Goal: Transaction & Acquisition: Book appointment/travel/reservation

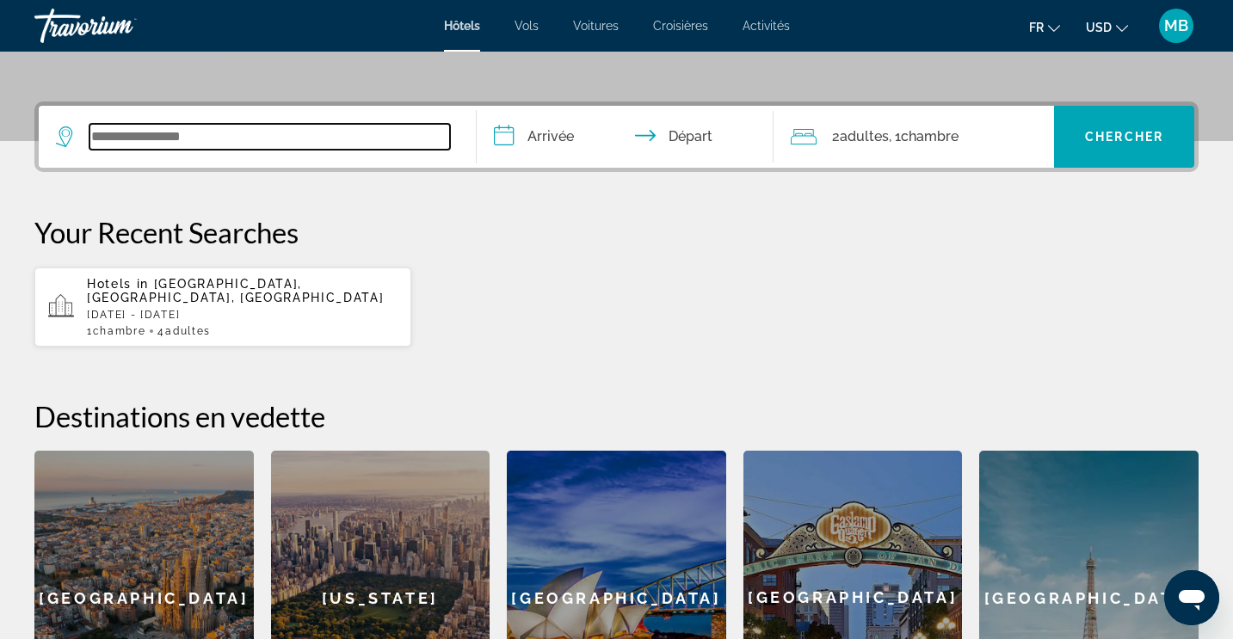
click at [238, 143] on input "Search widget" at bounding box center [269, 137] width 361 height 26
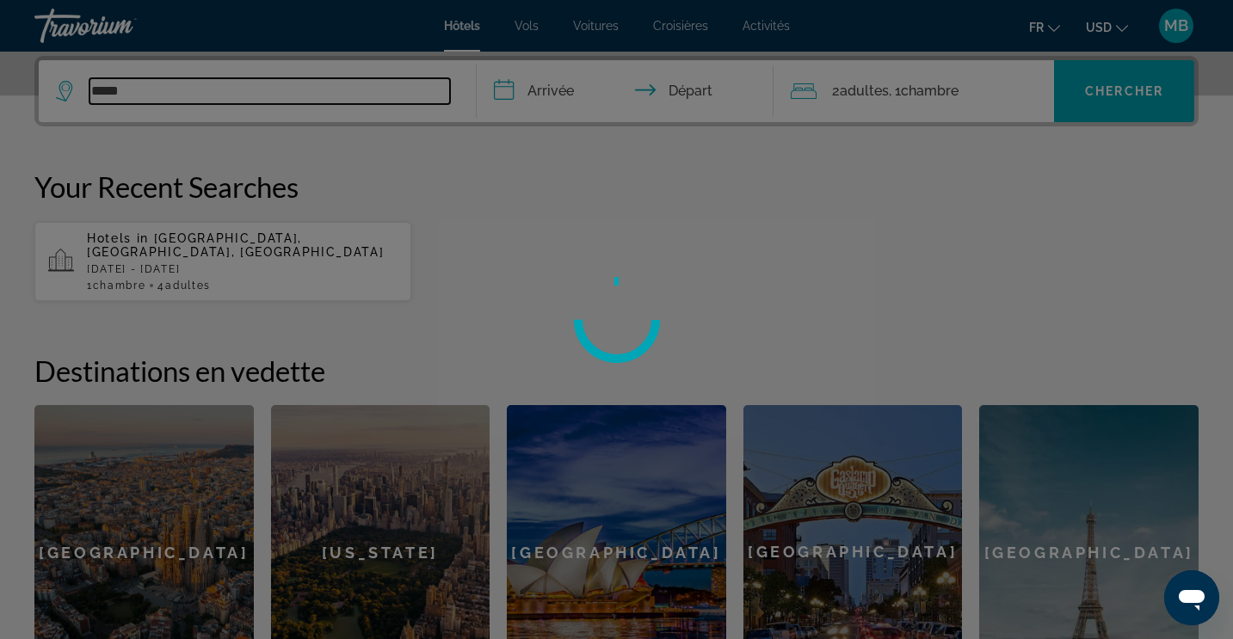
type input "*****"
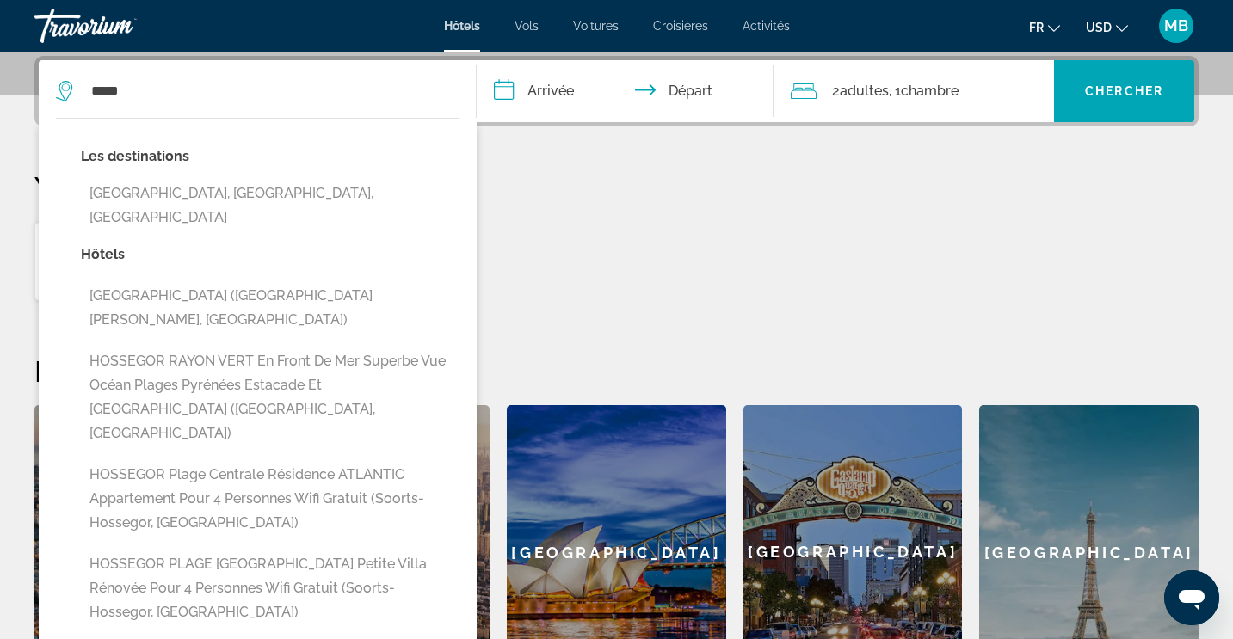
click at [130, 243] on p "Hôtels" at bounding box center [270, 255] width 379 height 24
click at [735, 190] on p "Your Recent Searches" at bounding box center [616, 187] width 1164 height 34
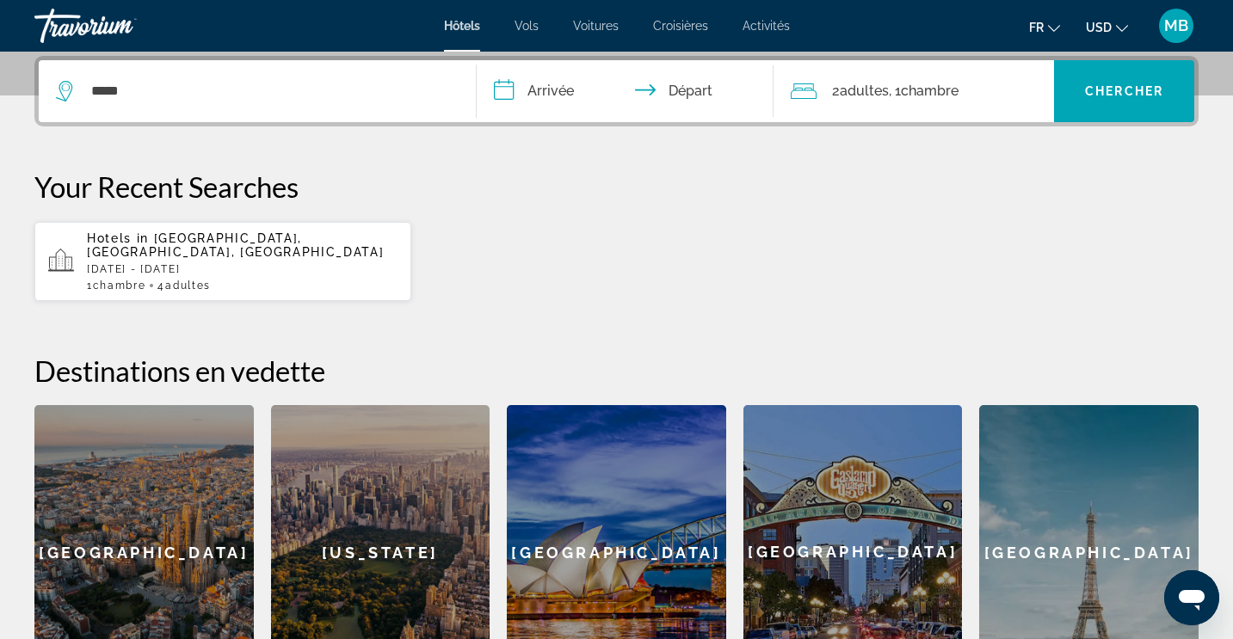
click at [305, 280] on div "1 Chambre pièces 4 Adulte Adultes" at bounding box center [242, 286] width 311 height 12
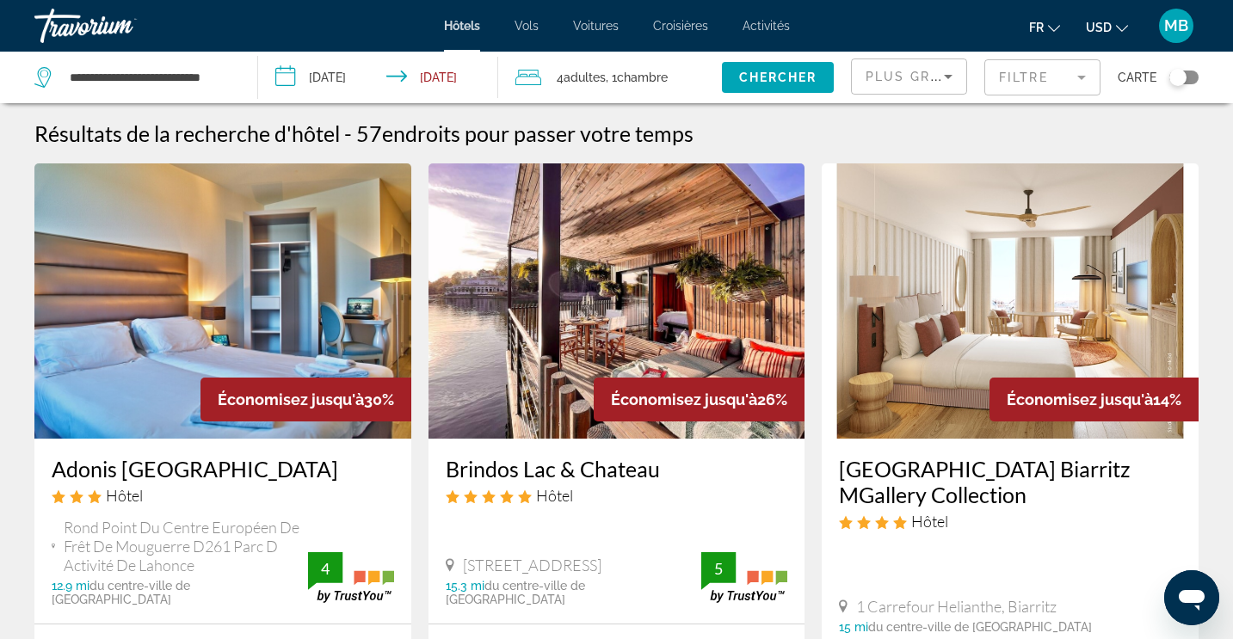
click at [1135, 17] on ul "fr English Español Français Italiano Português русский USD USD ($) MXN (Mex$) C…" at bounding box center [1091, 26] width 125 height 28
click at [1122, 26] on icon "Change currency" at bounding box center [1122, 28] width 12 height 12
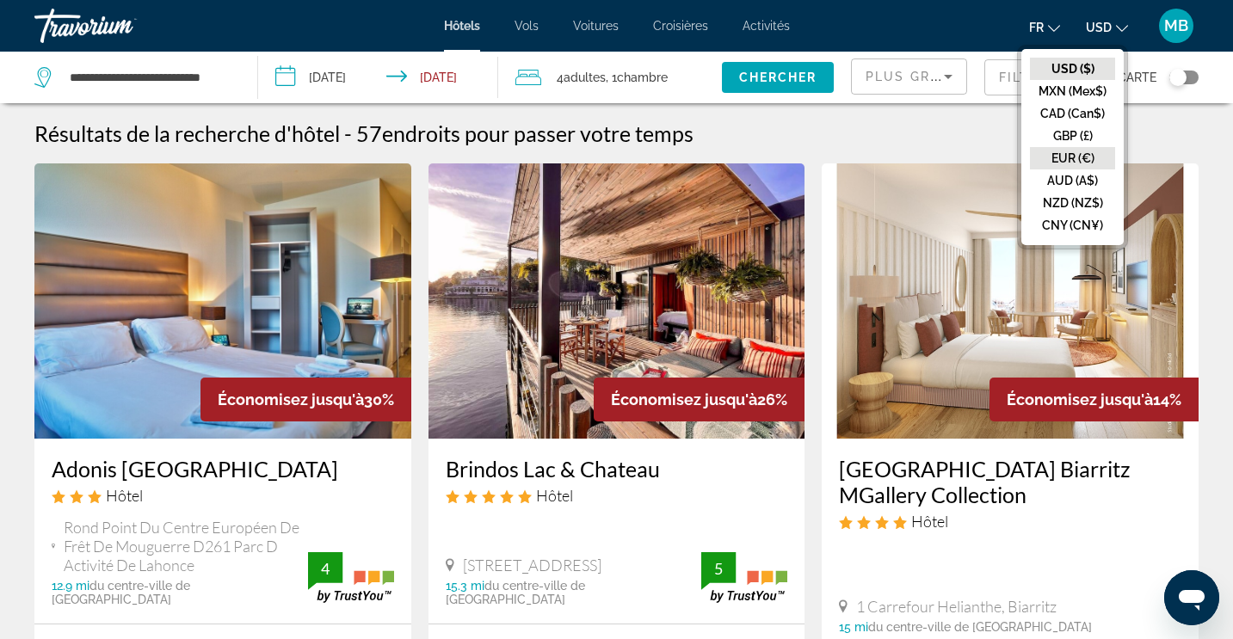
click at [1072, 163] on button "EUR (€)" at bounding box center [1072, 158] width 85 height 22
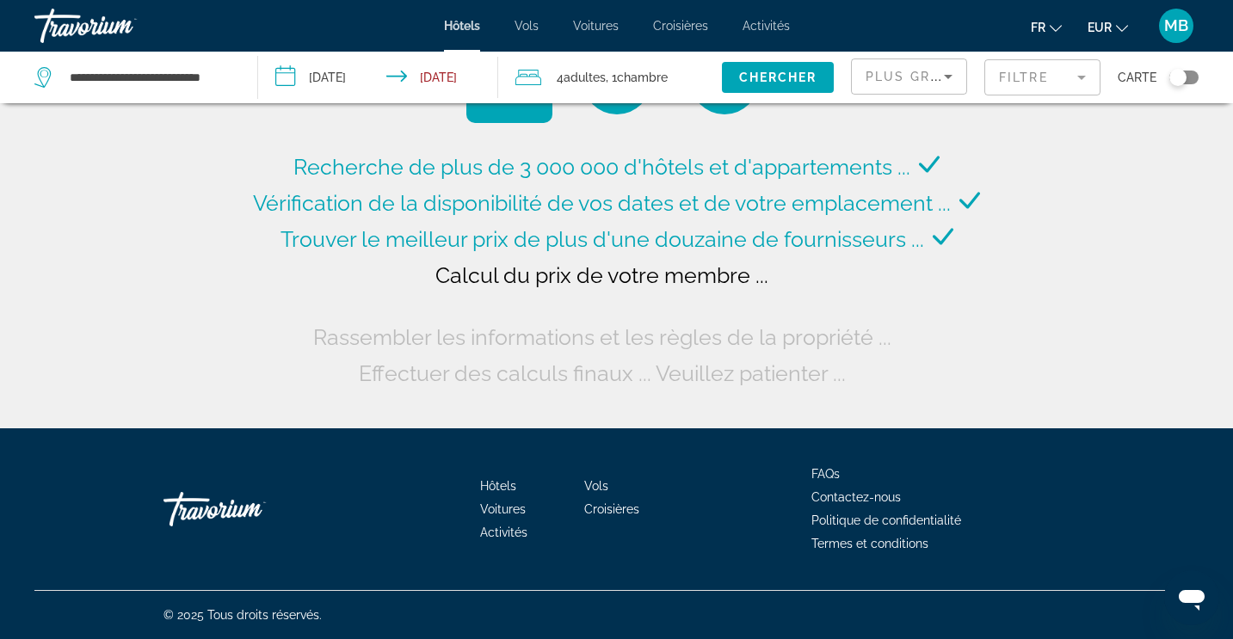
click at [756, 32] on span "Activités" at bounding box center [766, 26] width 47 height 14
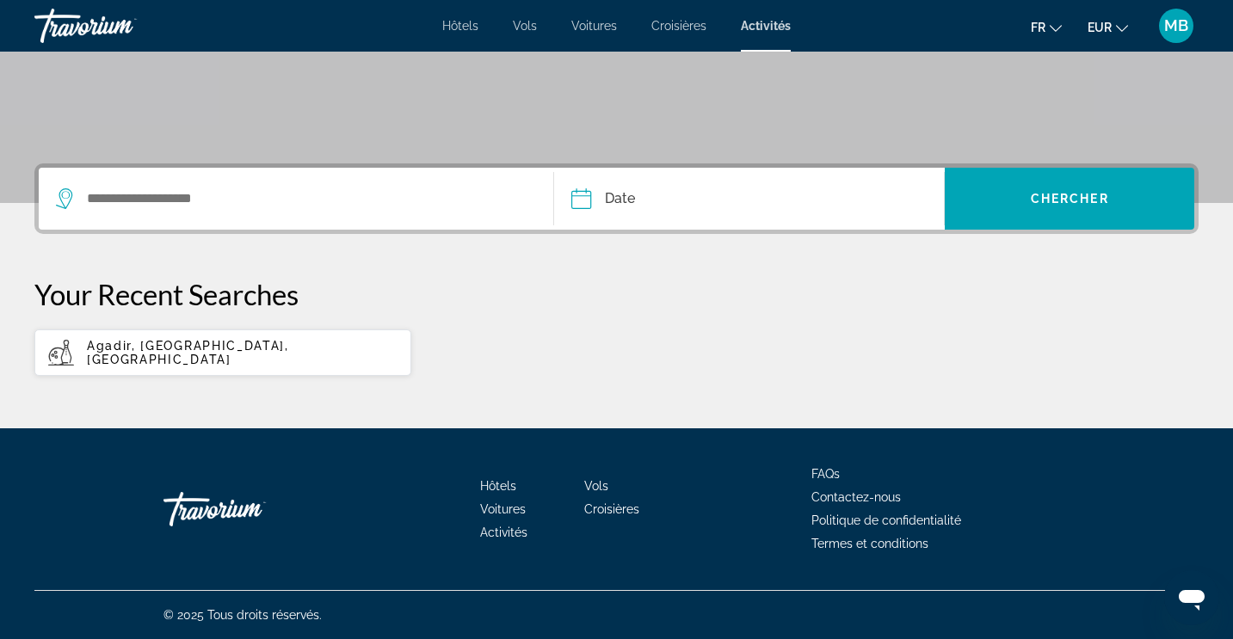
scroll to position [314, 0]
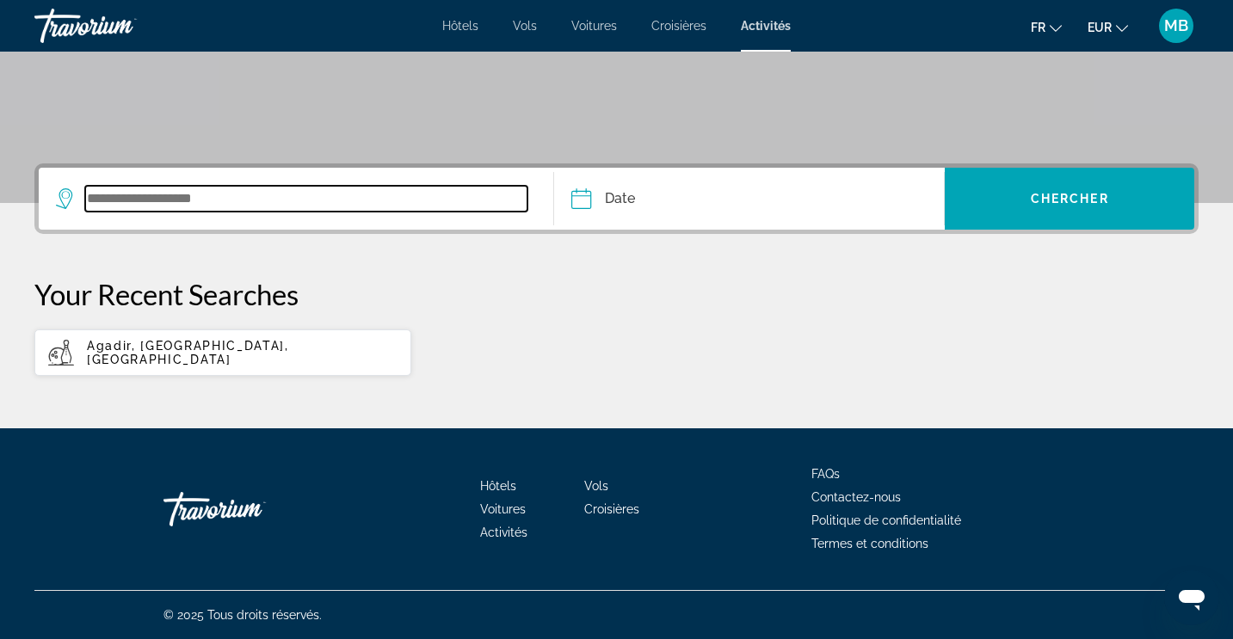
click at [427, 195] on input "Search widget" at bounding box center [306, 199] width 442 height 26
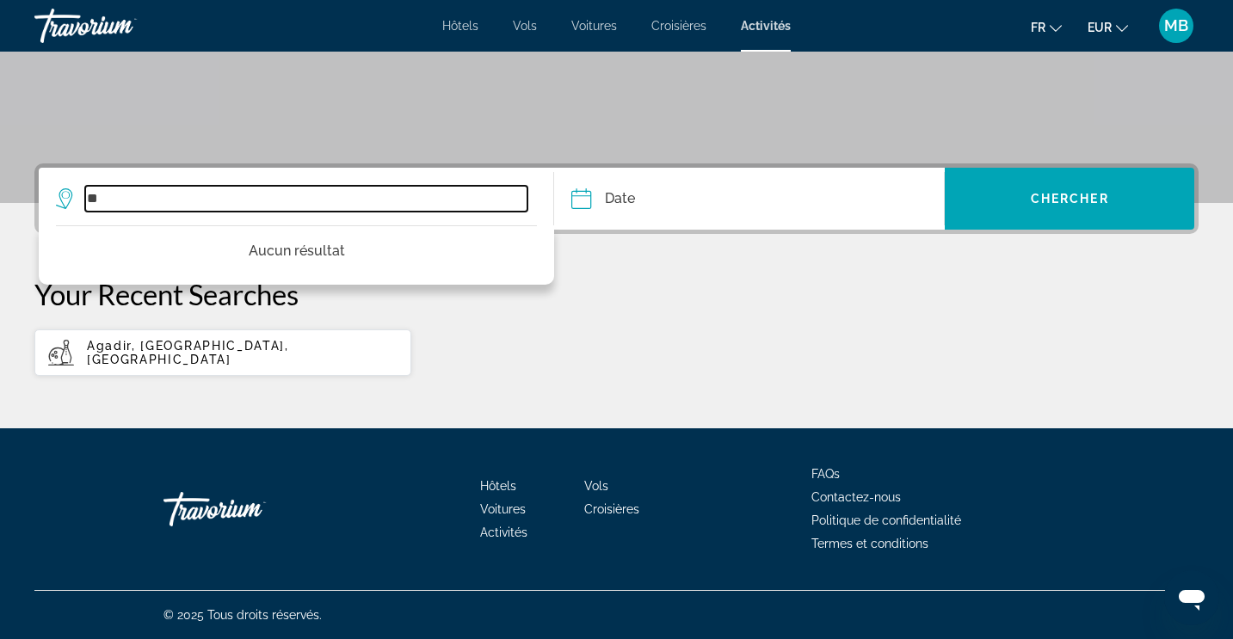
type input "*"
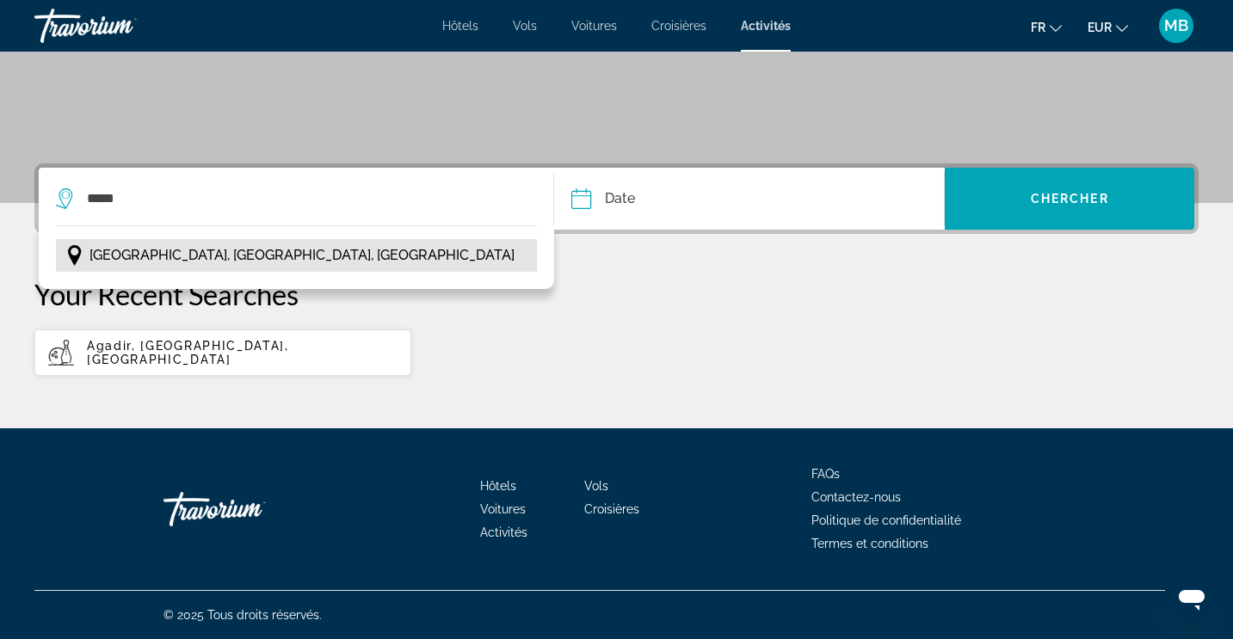
click at [380, 266] on button "Lille, Nord-Pas-de-Calais, France" at bounding box center [296, 255] width 481 height 33
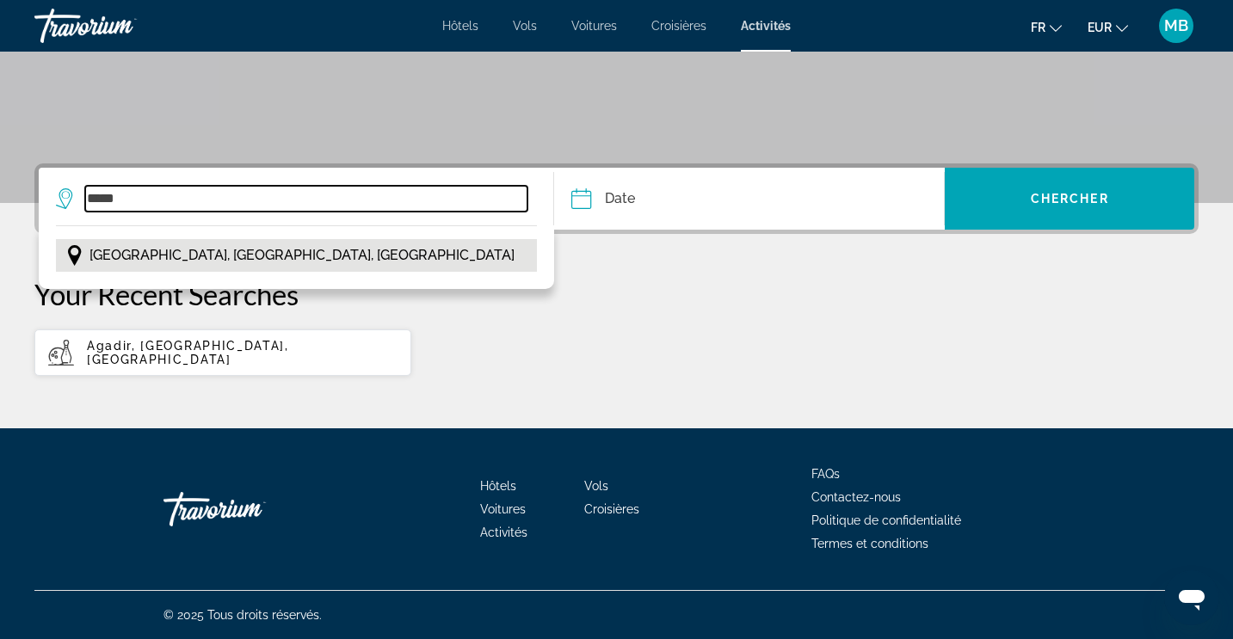
type input "**********"
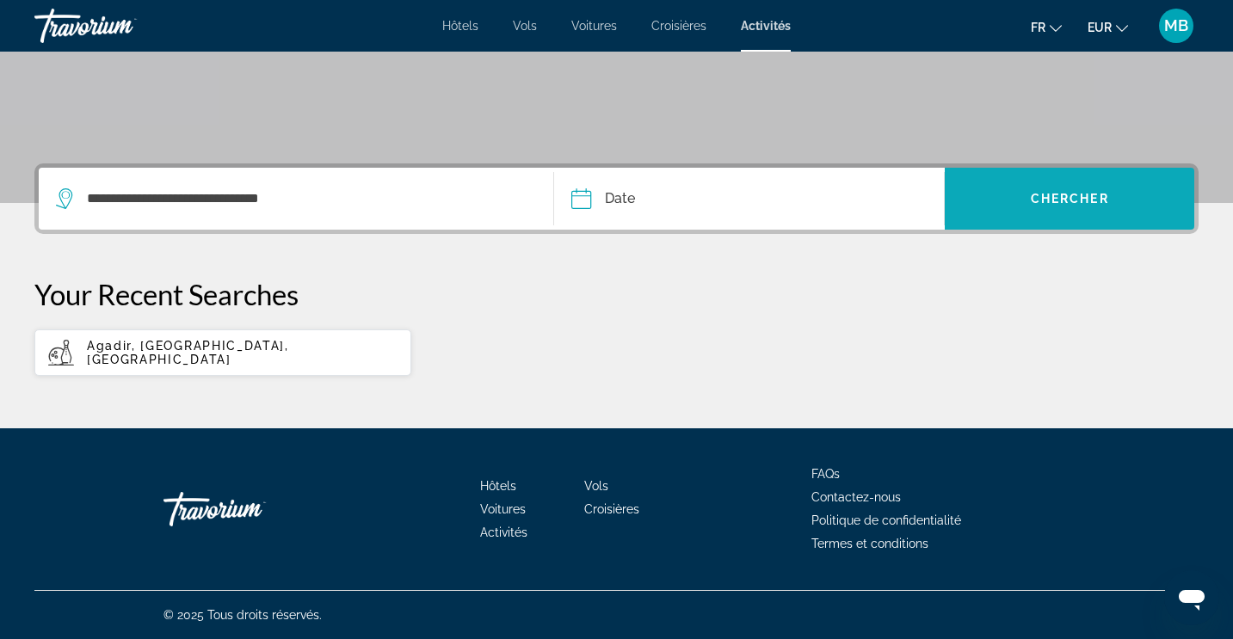
click at [986, 207] on span "Search widget" at bounding box center [1070, 198] width 250 height 41
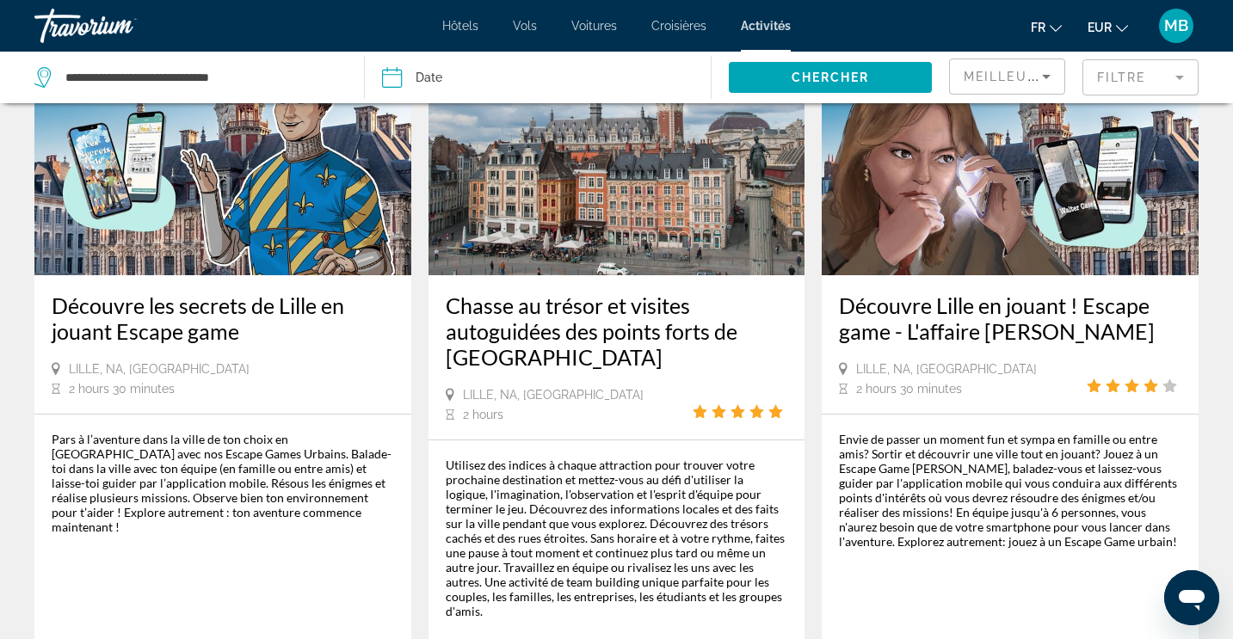
scroll to position [2404, 0]
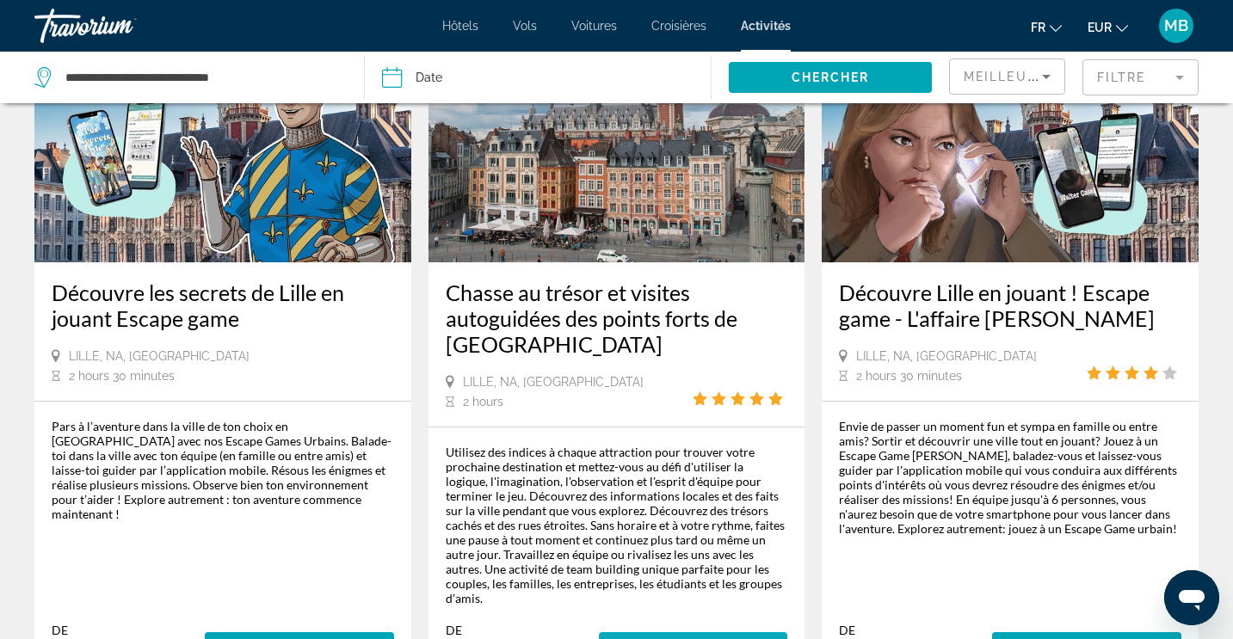
click at [750, 639] on span "Plus d'information" at bounding box center [694, 648] width 162 height 14
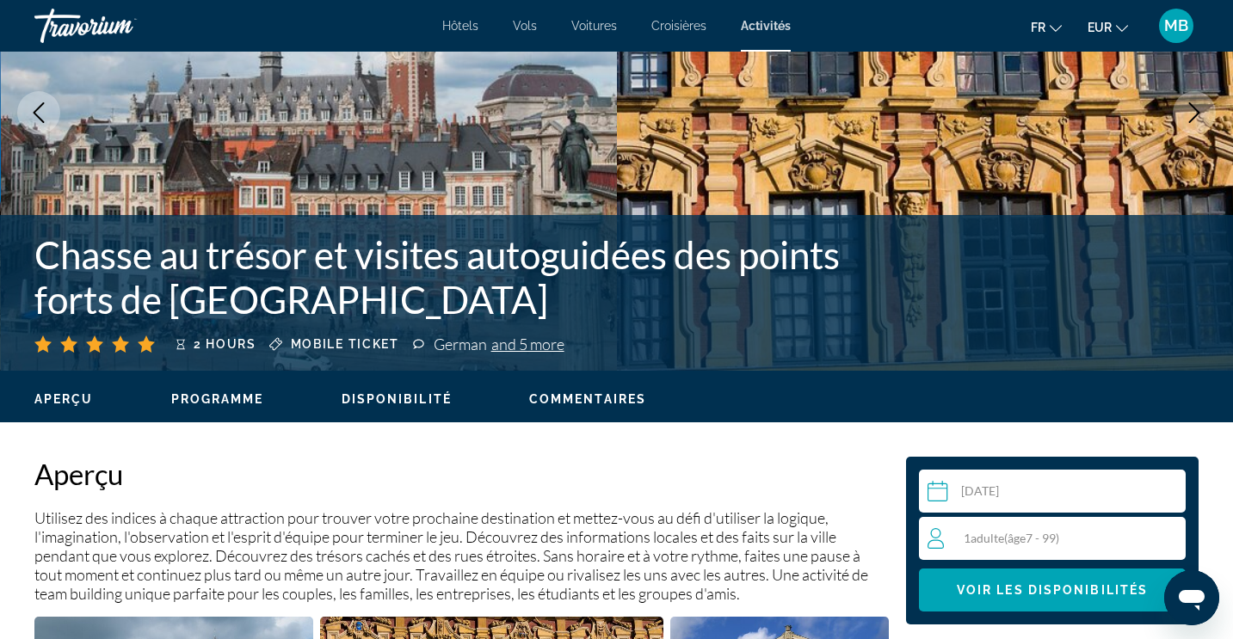
scroll to position [256, 1]
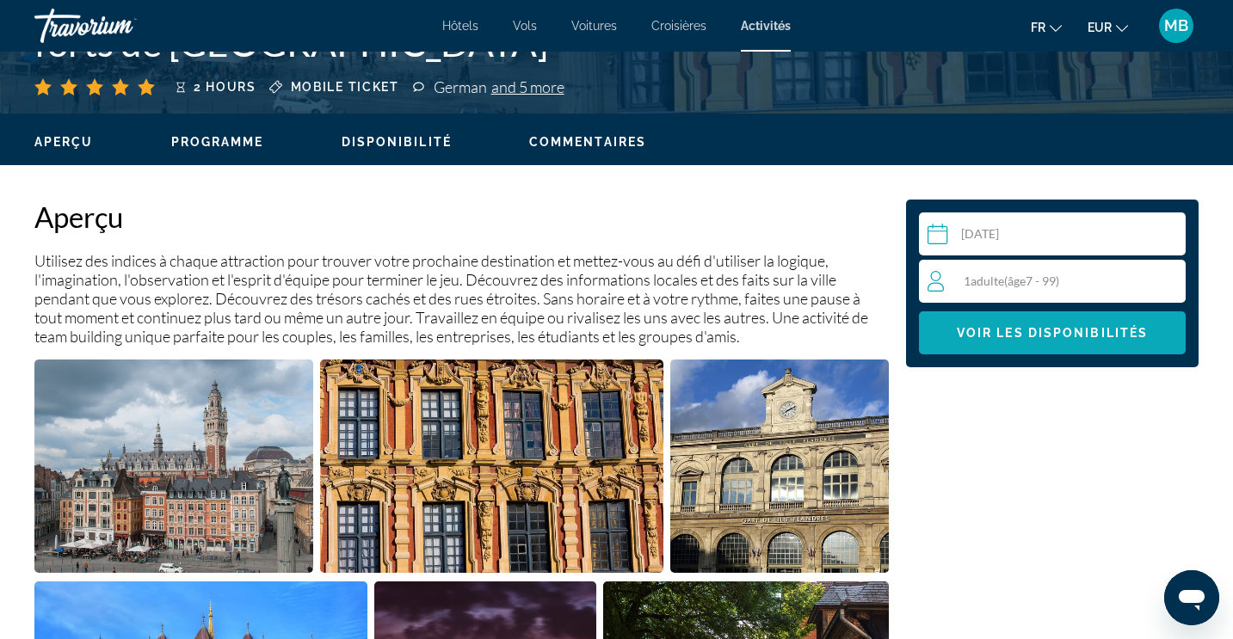
click at [1046, 341] on span "Main content" at bounding box center [1052, 332] width 267 height 41
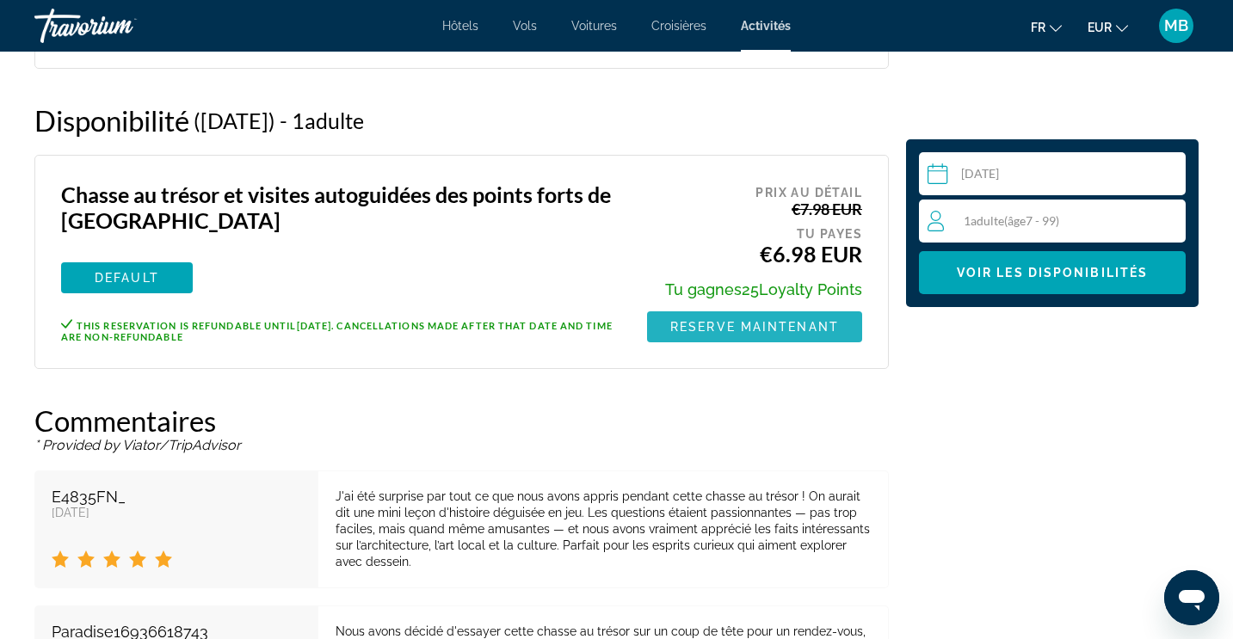
click at [749, 325] on span "Reserve maintenant" at bounding box center [754, 327] width 169 height 14
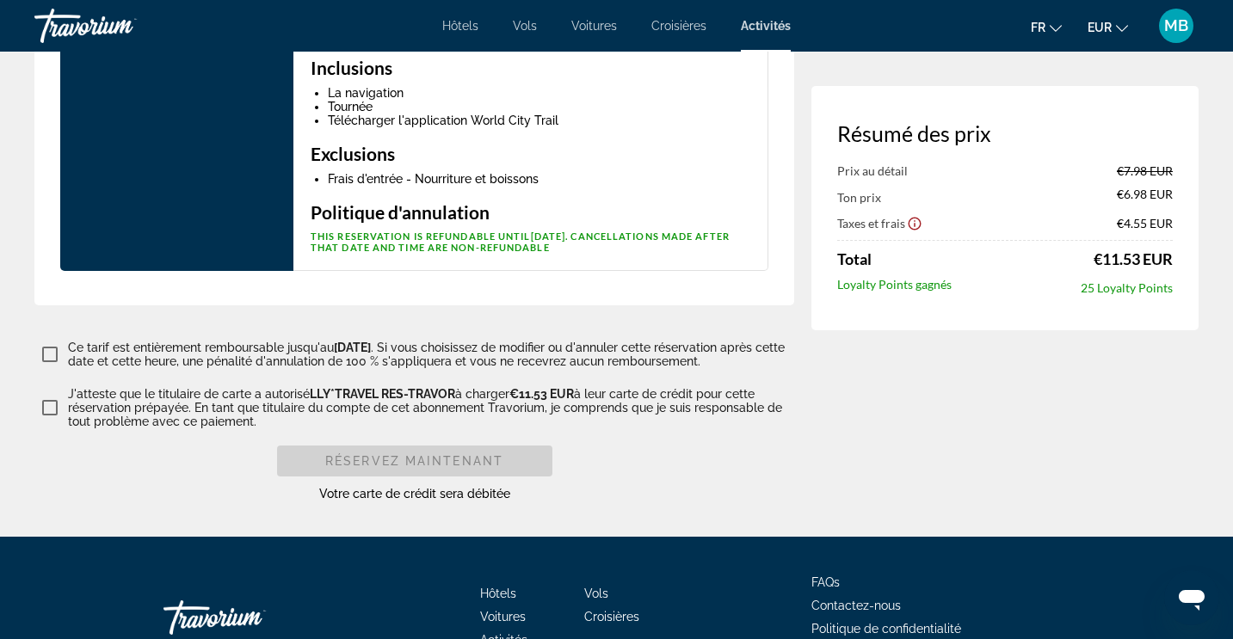
scroll to position [2973, 0]
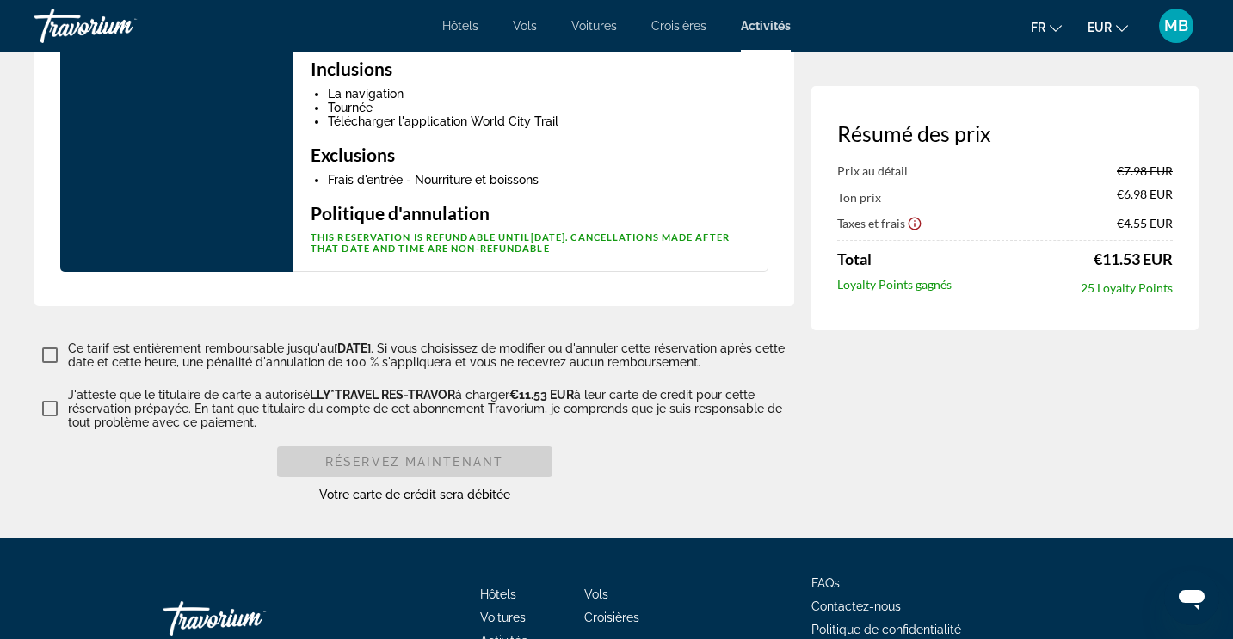
click at [214, 342] on p "Ce tarif est entièrement remboursable jusqu'au September 11, 2025 . Si vous cho…" at bounding box center [431, 356] width 726 height 28
click at [214, 388] on p "J'atteste que le titulaire de carte a autorisé LLY*TRAVEL RES-TRAVOR à charger …" at bounding box center [431, 408] width 726 height 41
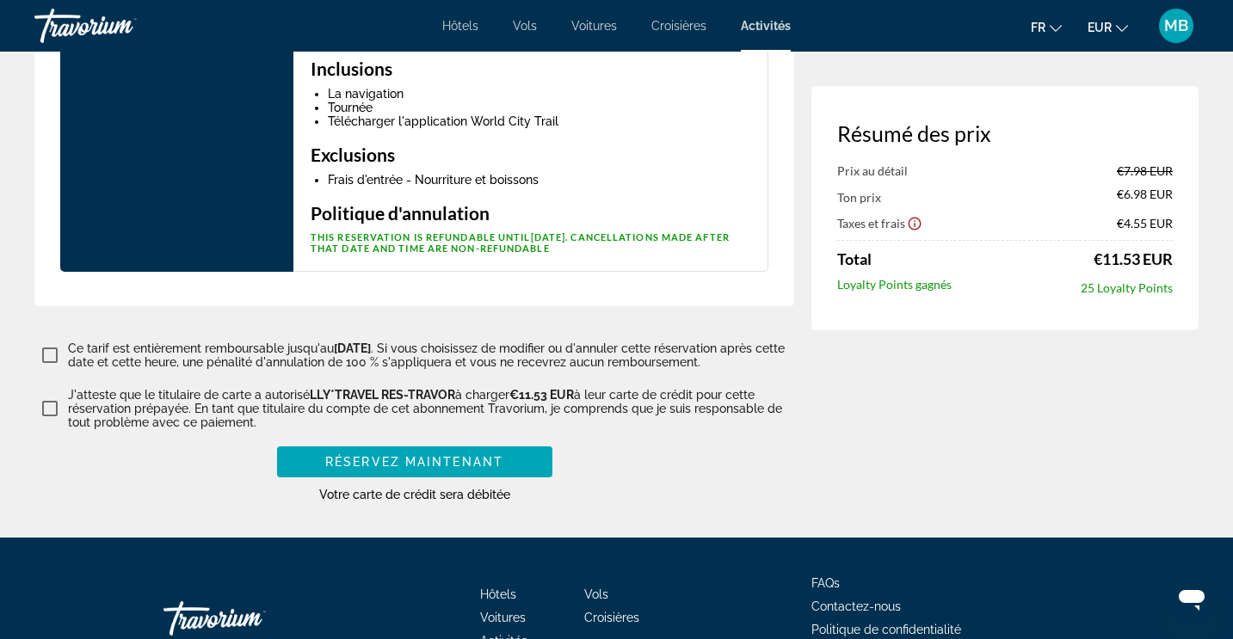
click at [214, 388] on p "J'atteste que le titulaire de carte a autorisé LLY*TRAVEL RES-TRAVOR à charger …" at bounding box center [431, 408] width 726 height 41
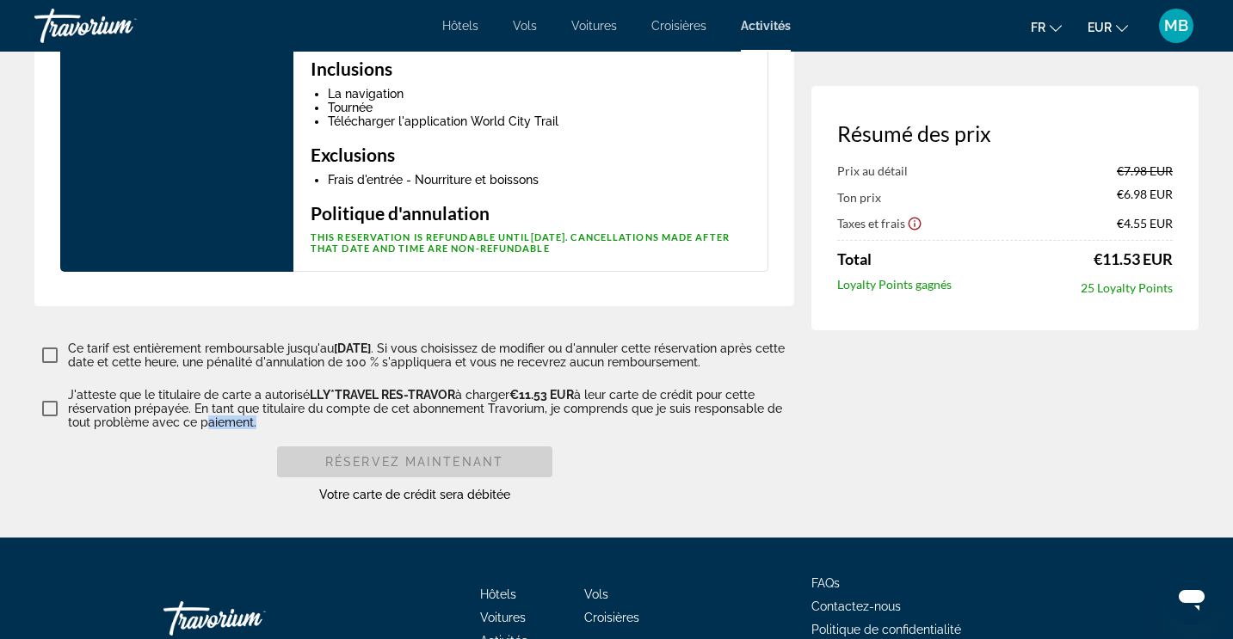
click at [215, 388] on p "J'atteste que le titulaire de carte a autorisé LLY*TRAVEL RES-TRAVOR à charger …" at bounding box center [431, 408] width 726 height 41
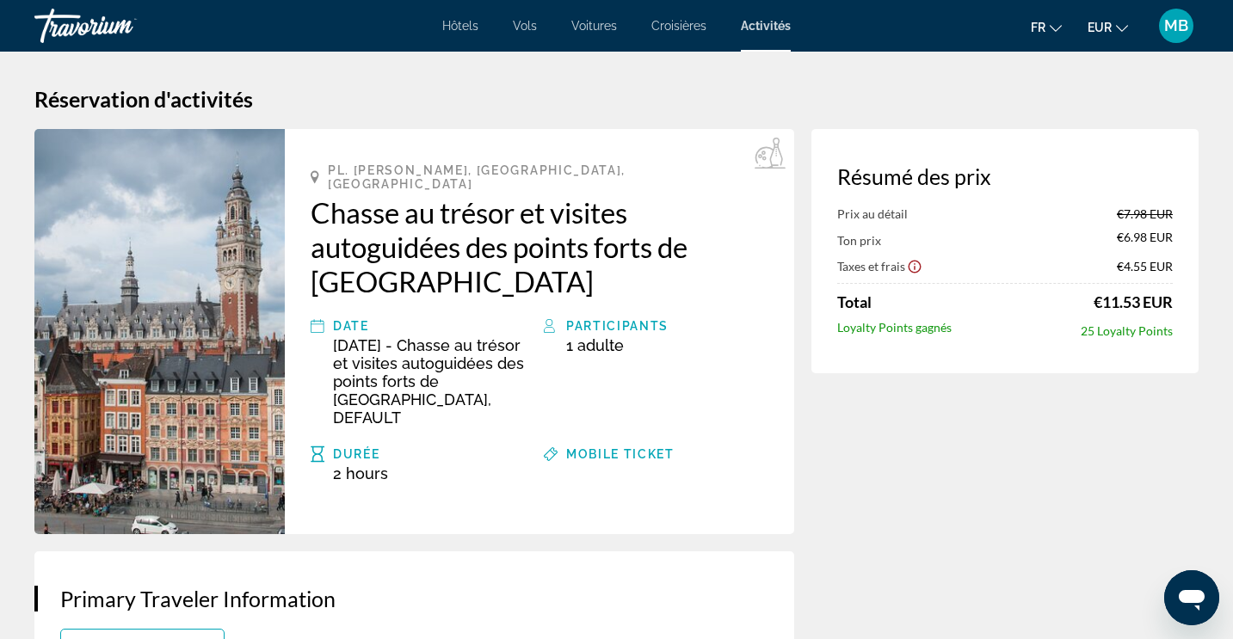
scroll to position [0, 0]
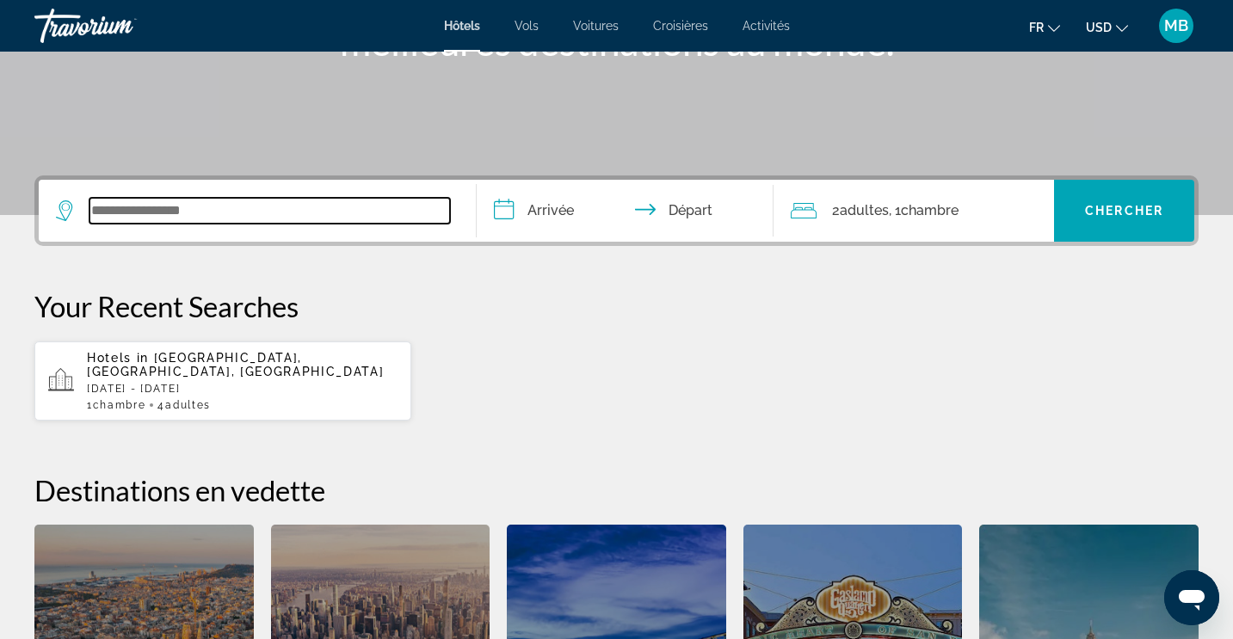
click at [278, 200] on input "Search widget" at bounding box center [269, 211] width 361 height 26
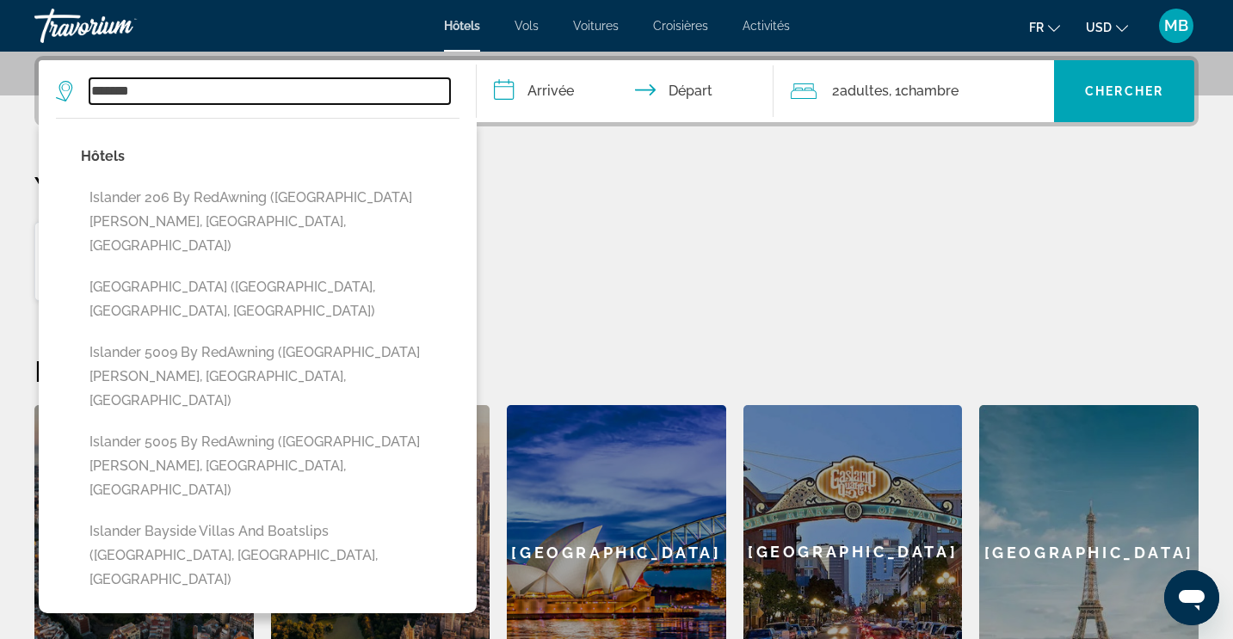
drag, startPoint x: 213, startPoint y: 96, endPoint x: 69, endPoint y: 91, distance: 144.6
click at [69, 92] on div "*******" at bounding box center [253, 91] width 394 height 26
type input "*******"
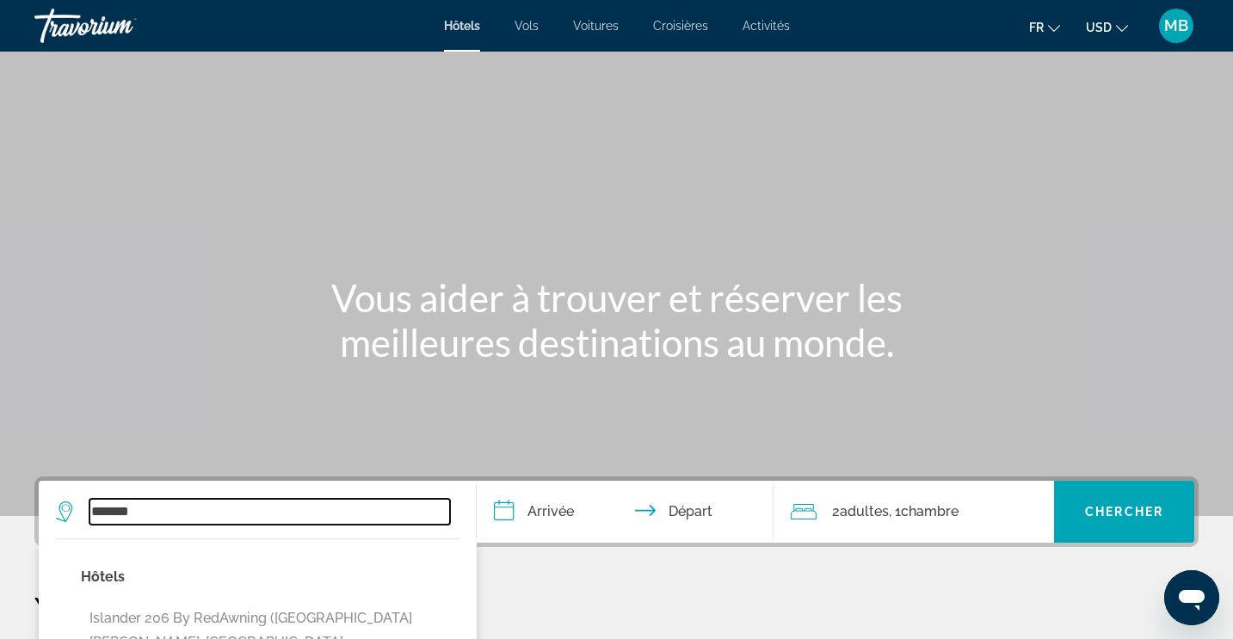
scroll to position [-1, 0]
